Goal: Check status

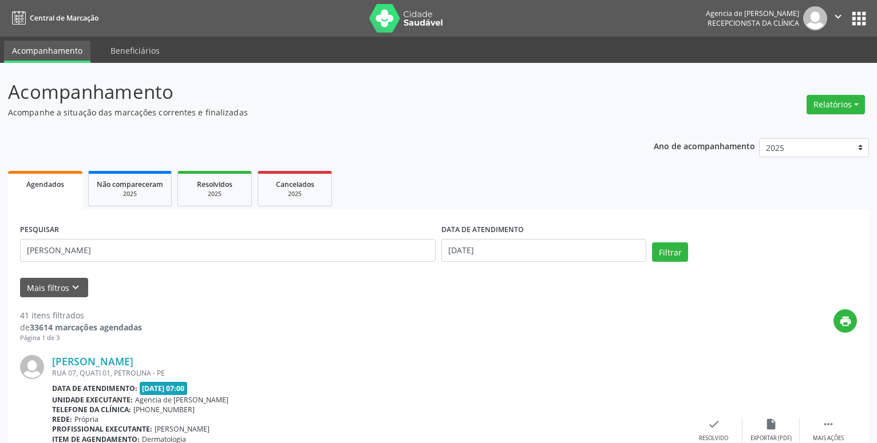
type input "[PERSON_NAME]"
click at [506, 247] on input "[DATE]" at bounding box center [543, 250] width 205 height 23
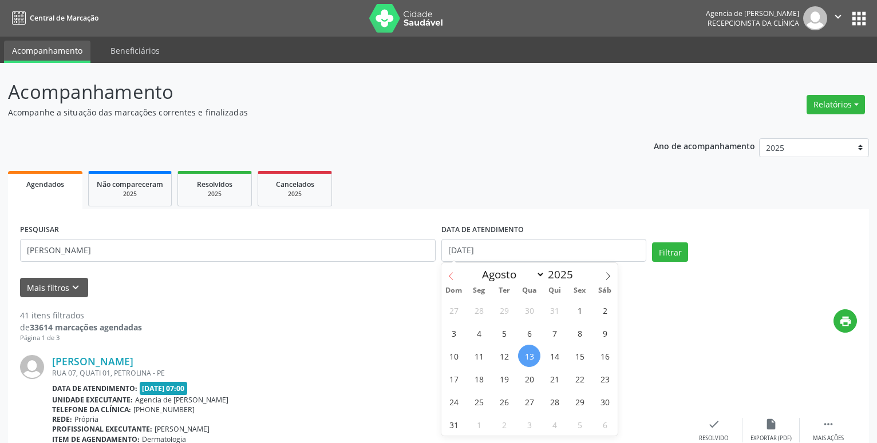
click at [447, 282] on span at bounding box center [450, 272] width 19 height 19
select select "6"
click at [504, 377] on span "22" at bounding box center [504, 379] width 22 height 22
type input "[DATE]"
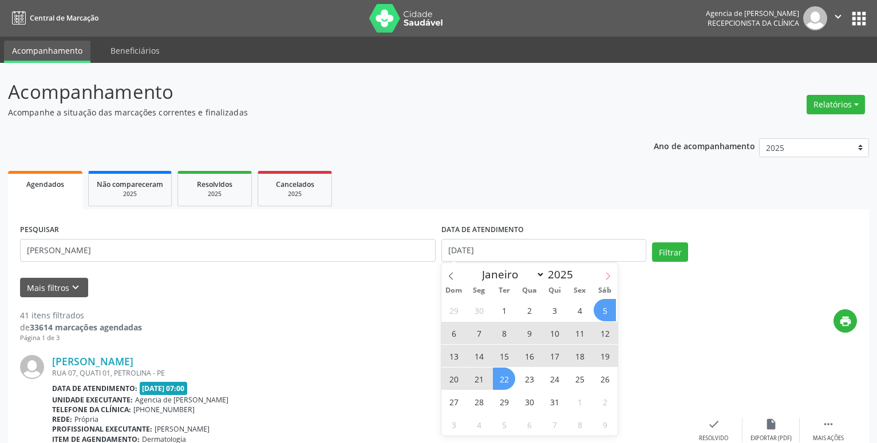
click at [613, 276] on span at bounding box center [607, 272] width 19 height 19
select select "7"
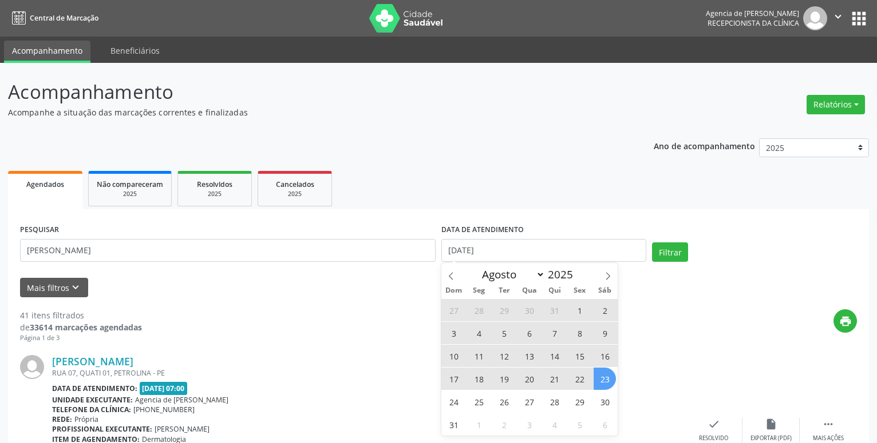
click at [605, 374] on span "23" at bounding box center [604, 379] width 22 height 22
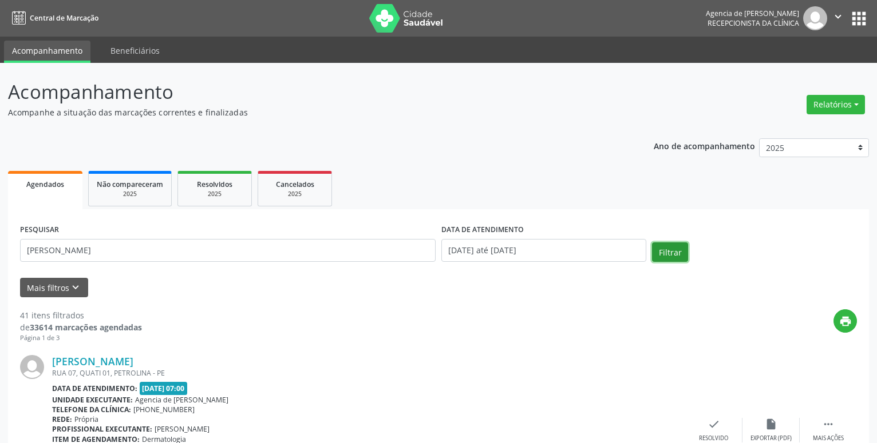
click at [675, 248] on button "Filtrar" at bounding box center [670, 252] width 36 height 19
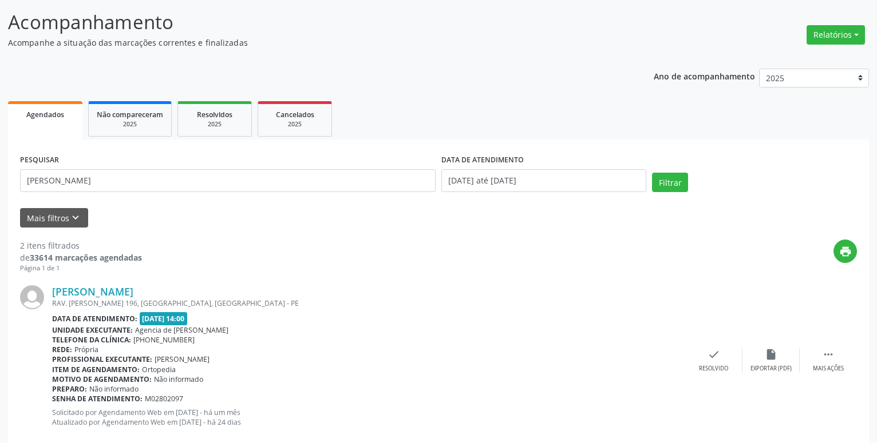
scroll to position [35, 0]
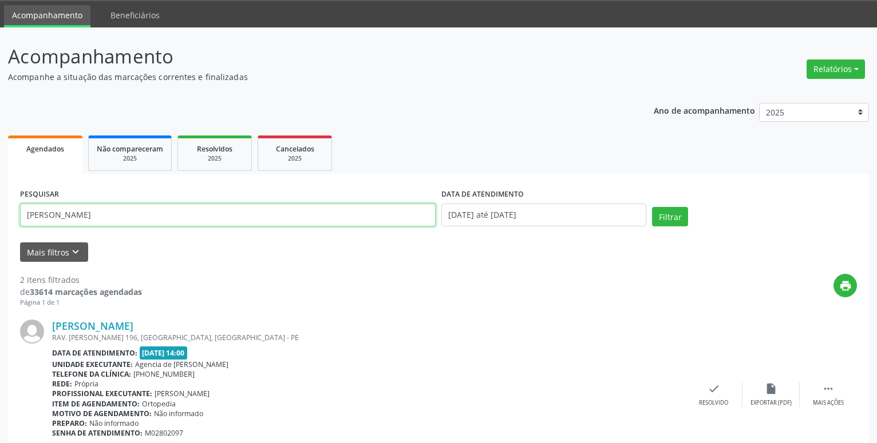
click at [218, 213] on input "[PERSON_NAME]" at bounding box center [227, 215] width 415 height 23
type input "F"
click at [664, 216] on button "Filtrar" at bounding box center [670, 216] width 36 height 19
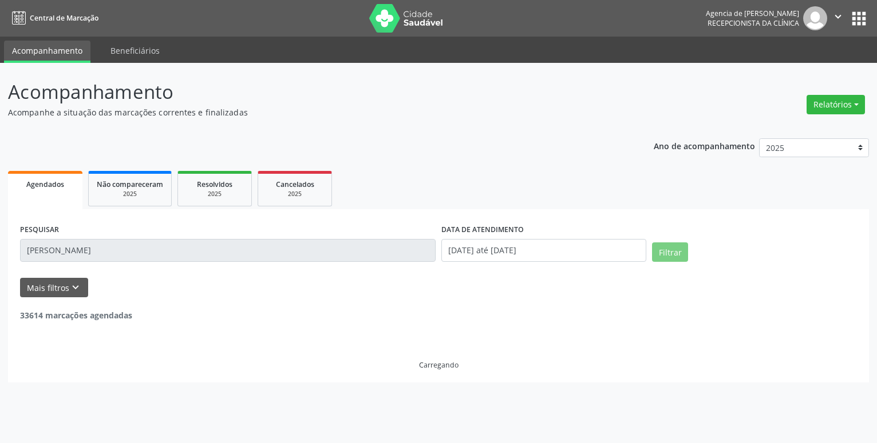
scroll to position [0, 0]
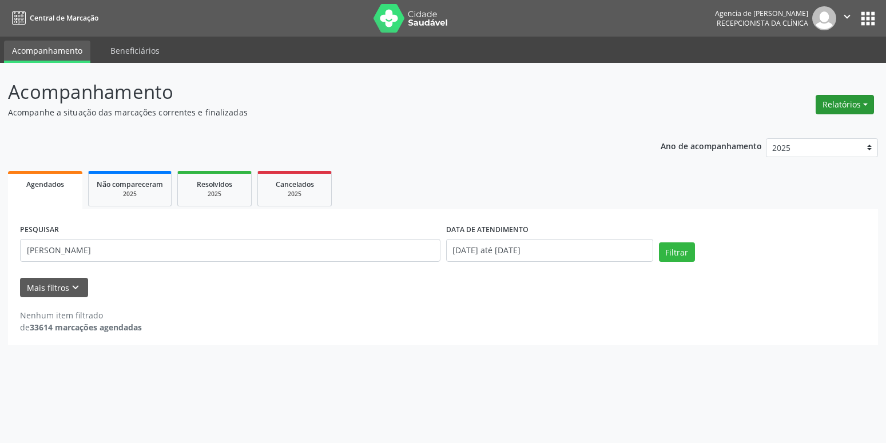
click at [850, 105] on button "Relatórios" at bounding box center [845, 104] width 58 height 19
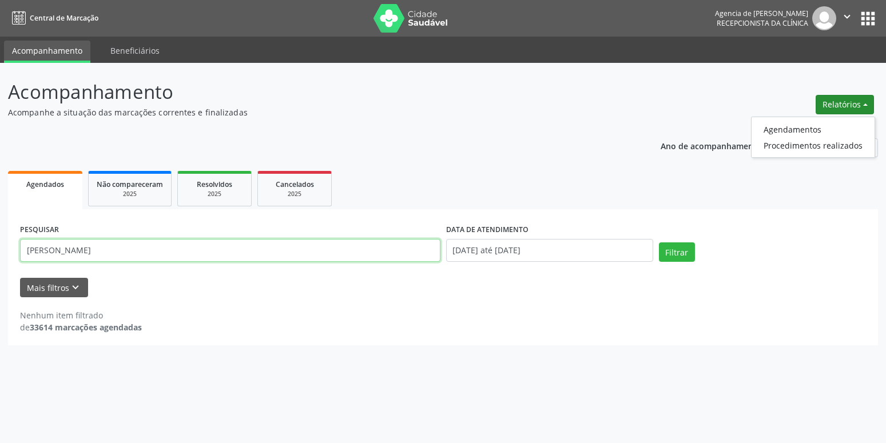
click at [86, 251] on input "[PERSON_NAME]" at bounding box center [230, 250] width 421 height 23
type input "[PERSON_NAME]"
click at [659, 243] on button "Filtrar" at bounding box center [677, 252] width 36 height 19
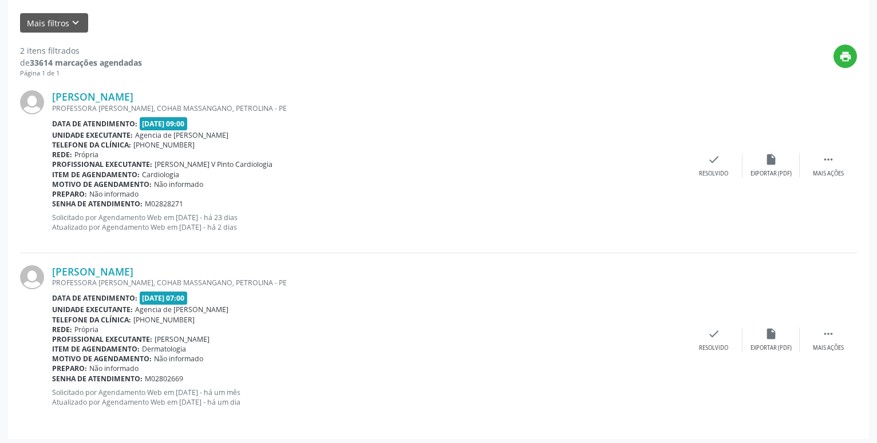
scroll to position [269, 0]
